Goal: Task Accomplishment & Management: Use online tool/utility

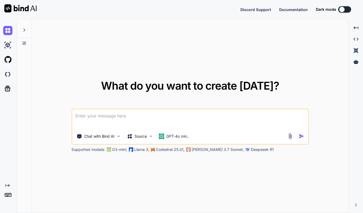
type textarea "x"
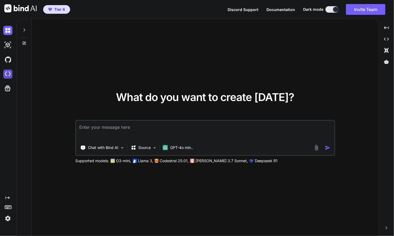
click at [5, 73] on img at bounding box center [7, 74] width 9 height 9
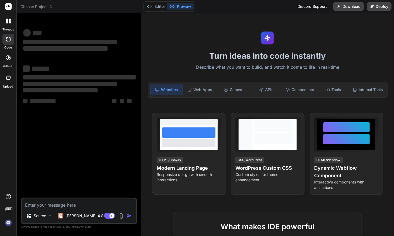
click at [51, 6] on icon at bounding box center [51, 7] width 4 height 4
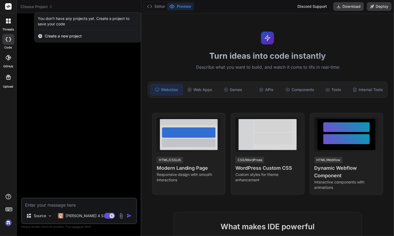
click at [234, 30] on div at bounding box center [197, 118] width 394 height 236
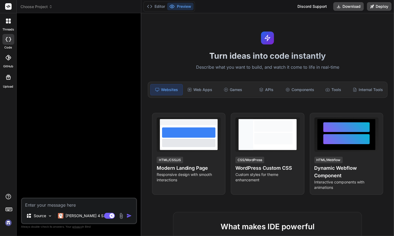
click at [10, 223] on img at bounding box center [8, 222] width 9 height 9
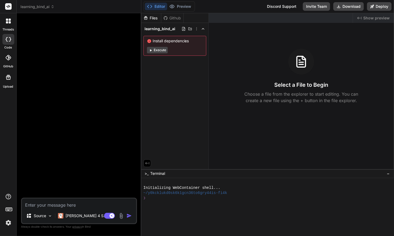
click at [55, 4] on div "learning_bind_ai" at bounding box center [78, 6] width 117 height 5
click at [53, 5] on icon at bounding box center [53, 7] width 4 height 4
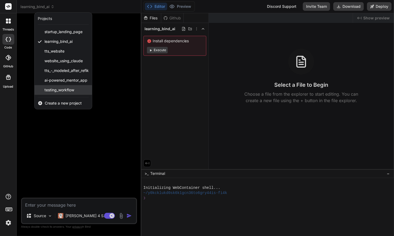
click at [66, 91] on span "testing_workflow" at bounding box center [59, 89] width 30 height 5
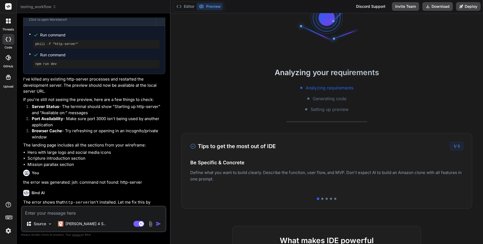
scroll to position [52, 0]
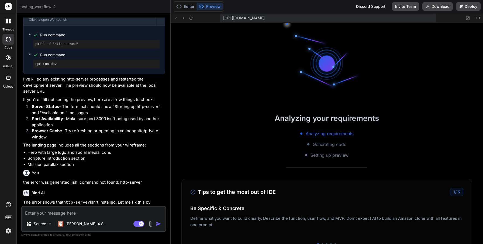
type textarea "x"
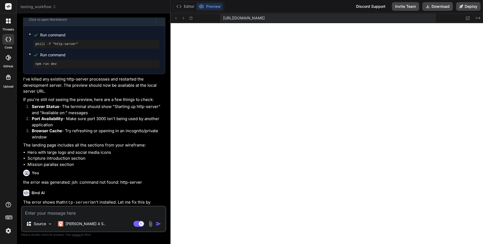
scroll to position [212, 0]
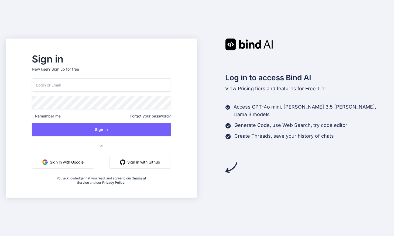
click at [77, 164] on button "Sign in with Google" at bounding box center [63, 162] width 62 height 13
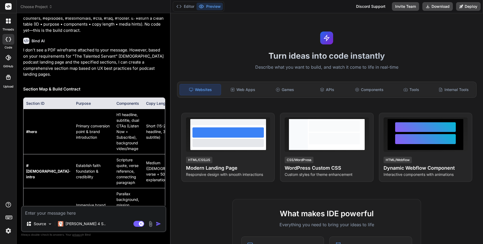
click at [214, 8] on button "Preview" at bounding box center [209, 7] width 26 height 8
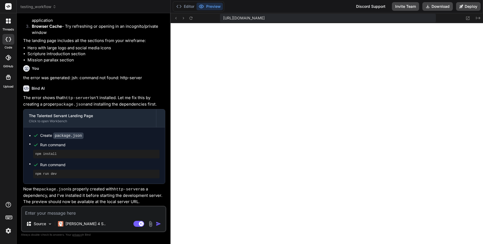
scroll to position [191, 0]
click at [468, 18] on icon at bounding box center [467, 18] width 5 height 5
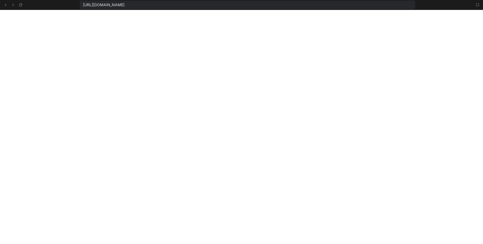
scroll to position [222, 0]
click at [476, 4] on icon at bounding box center [477, 5] width 4 height 4
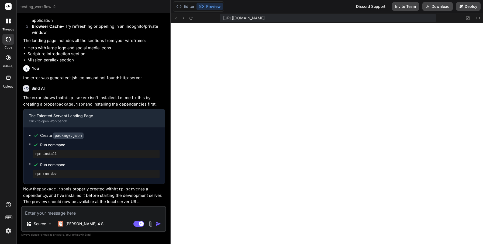
scroll to position [253, 0]
click at [6, 39] on icon at bounding box center [8, 39] width 5 height 4
type textarea "x"
click at [52, 5] on span "testing_workflow" at bounding box center [38, 6] width 36 height 5
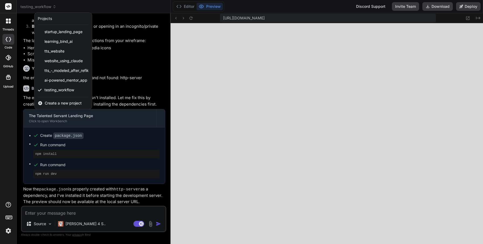
click at [46, 18] on div "Projects" at bounding box center [45, 18] width 14 height 5
click at [294, 130] on div at bounding box center [241, 122] width 483 height 244
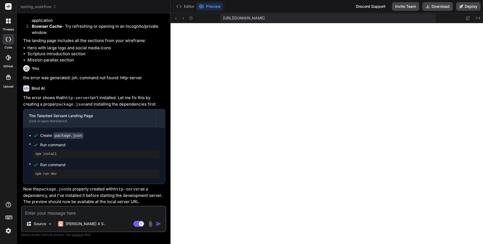
click at [8, 22] on icon at bounding box center [8, 21] width 5 height 5
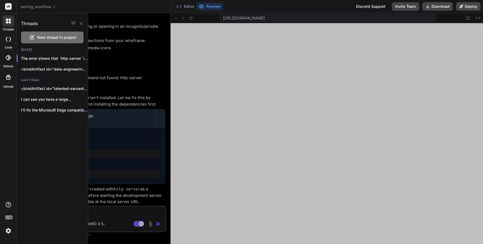
click at [8, 22] on icon at bounding box center [7, 22] width 2 height 2
click at [289, 117] on div at bounding box center [285, 128] width 395 height 231
